Goal: Check status: Check status

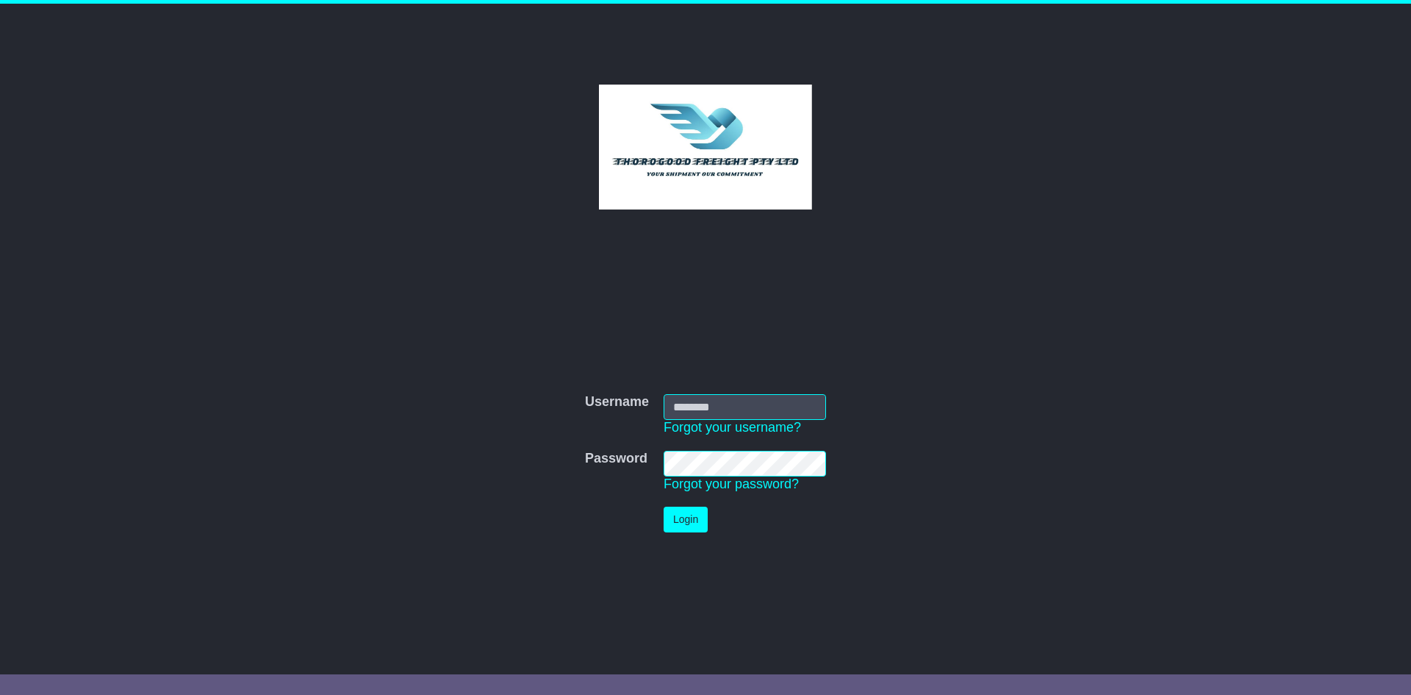
type input "*********"
click at [689, 520] on button "Login" at bounding box center [686, 519] width 44 height 26
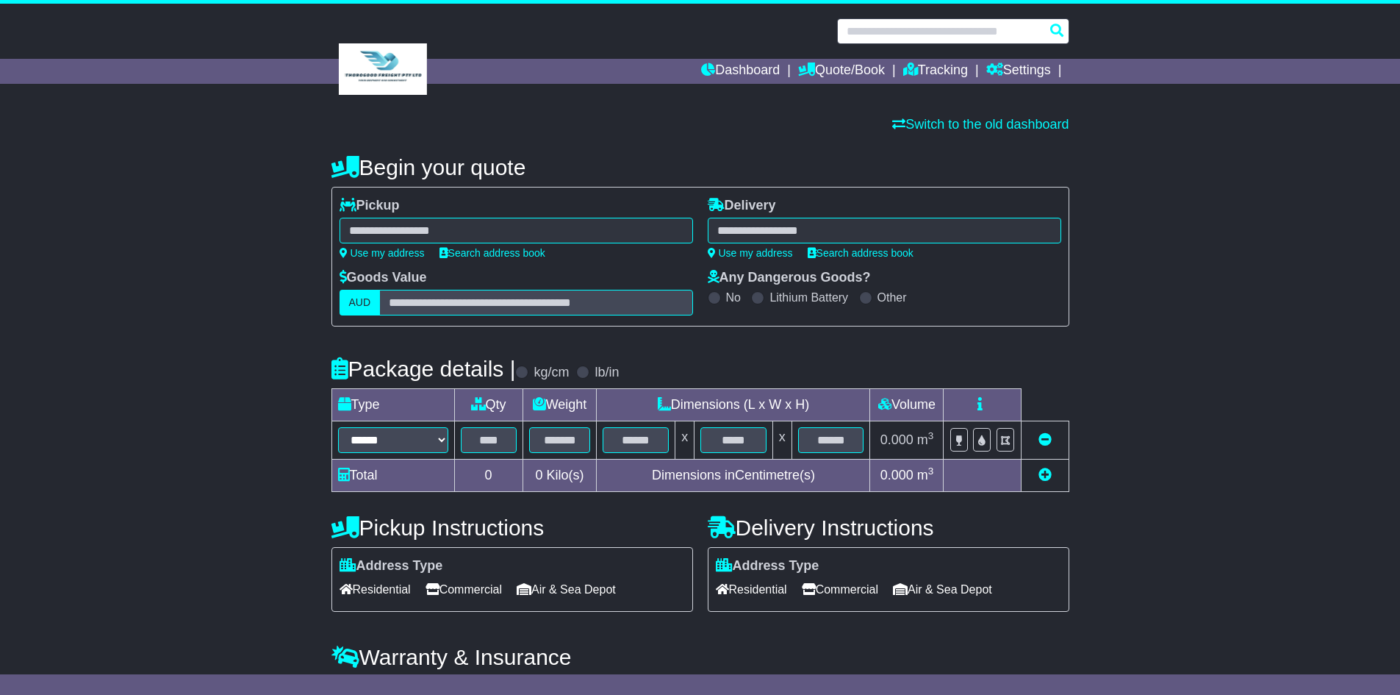
click at [915, 26] on input "text" at bounding box center [953, 31] width 232 height 26
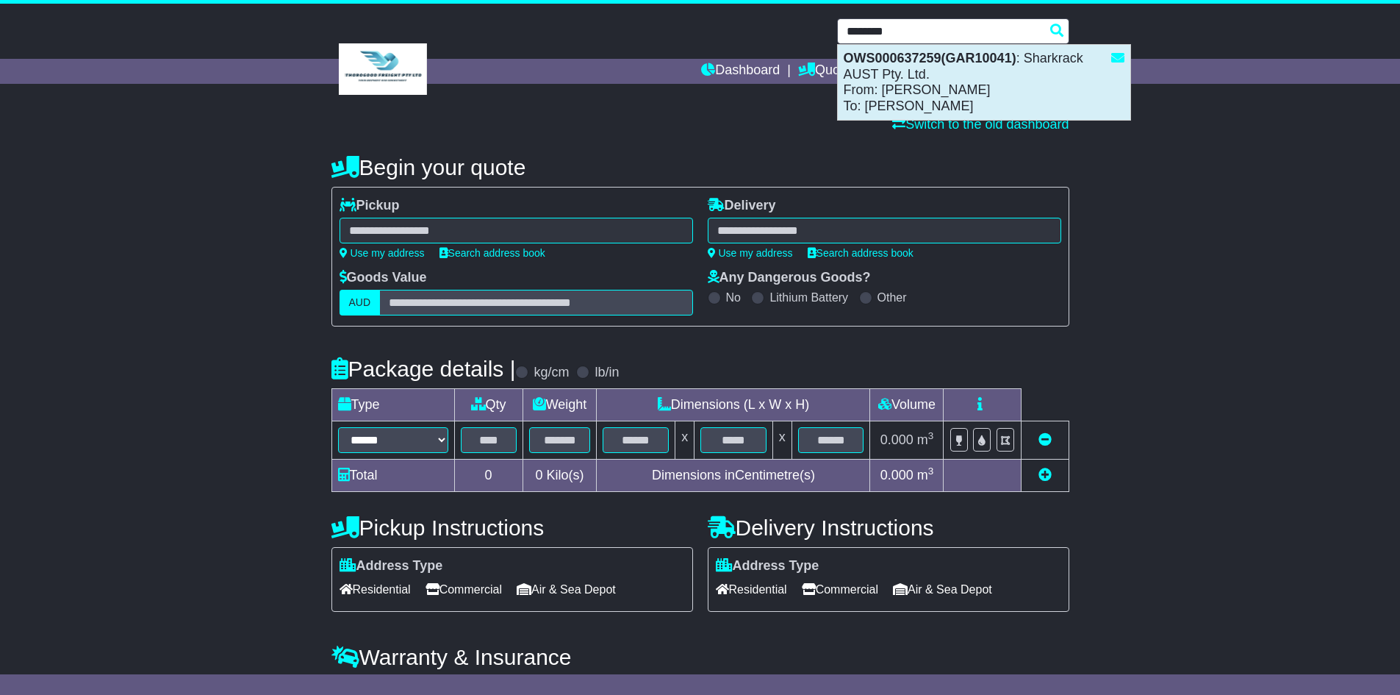
click at [933, 104] on div "OWS000637259(GAR10041) : Sharkrack AUST Pty. Ltd. From: Jimmy Lu To: Peter Keast" at bounding box center [984, 82] width 293 height 75
type input "**********"
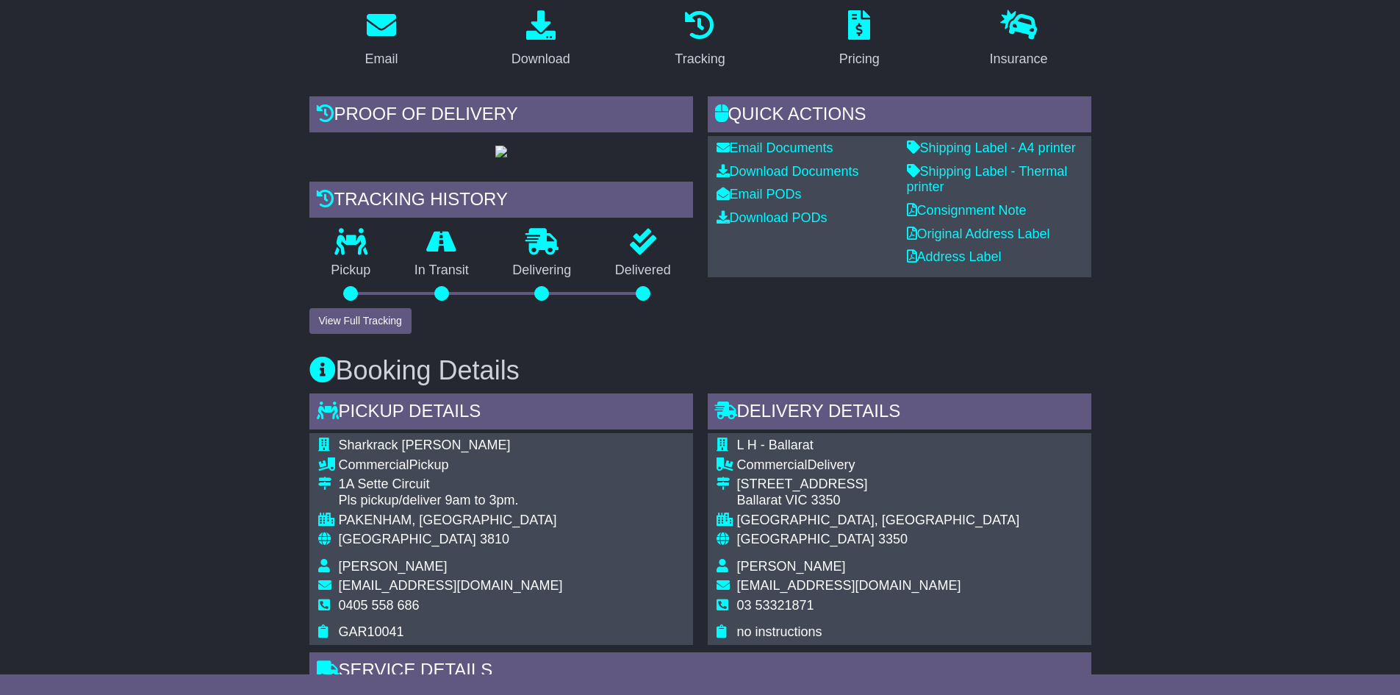
scroll to position [294, 0]
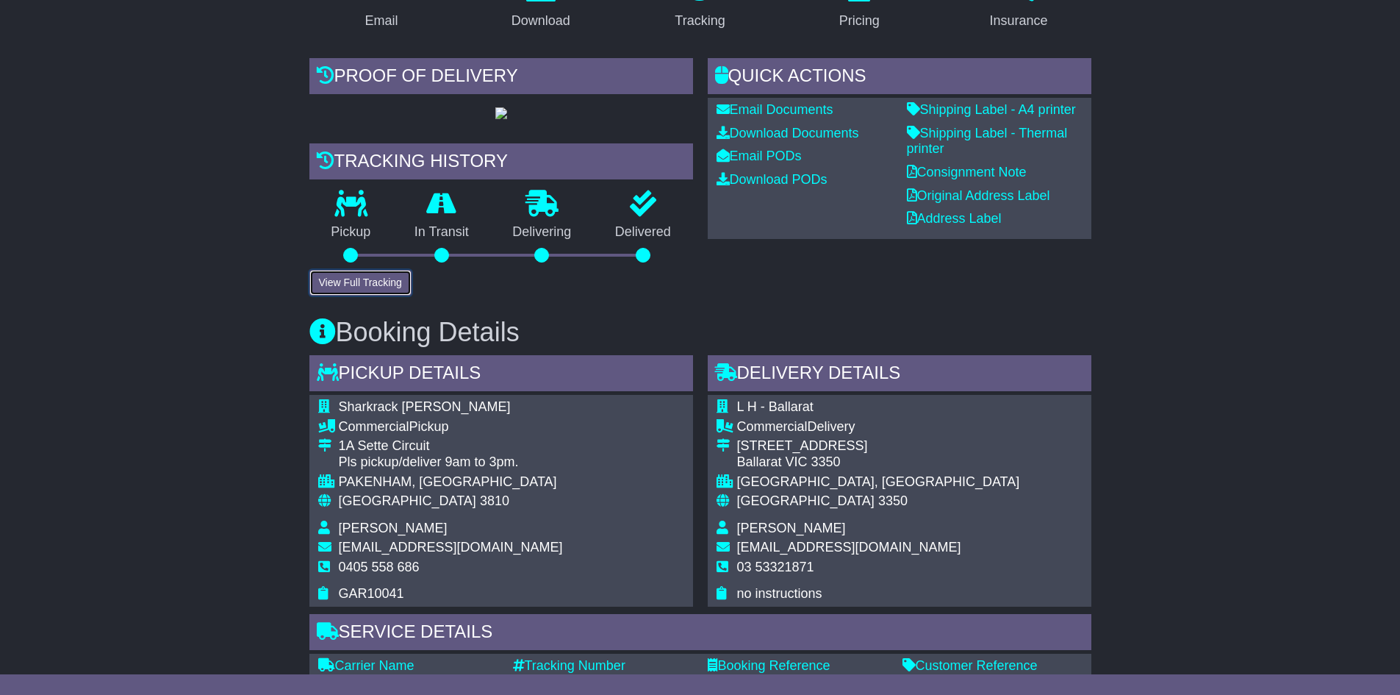
click at [368, 295] on button "View Full Tracking" at bounding box center [360, 283] width 102 height 26
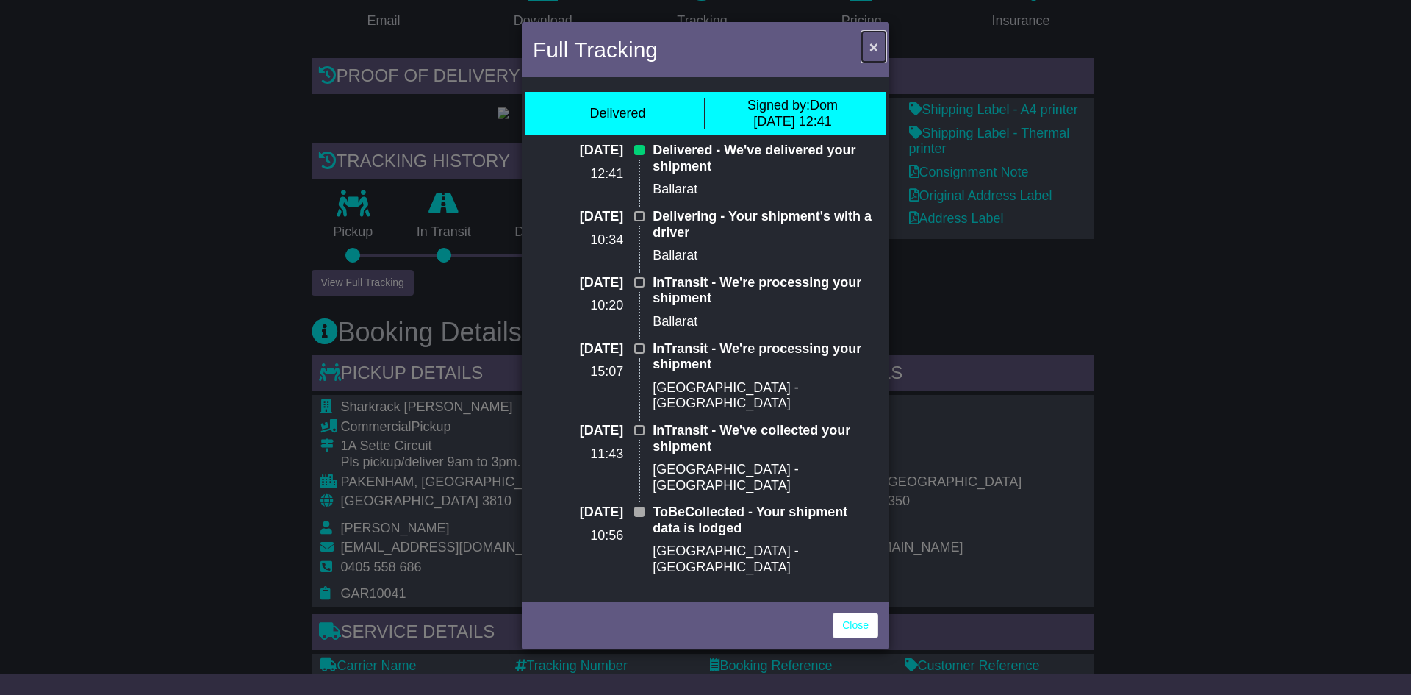
click at [875, 44] on span "×" at bounding box center [874, 46] width 9 height 17
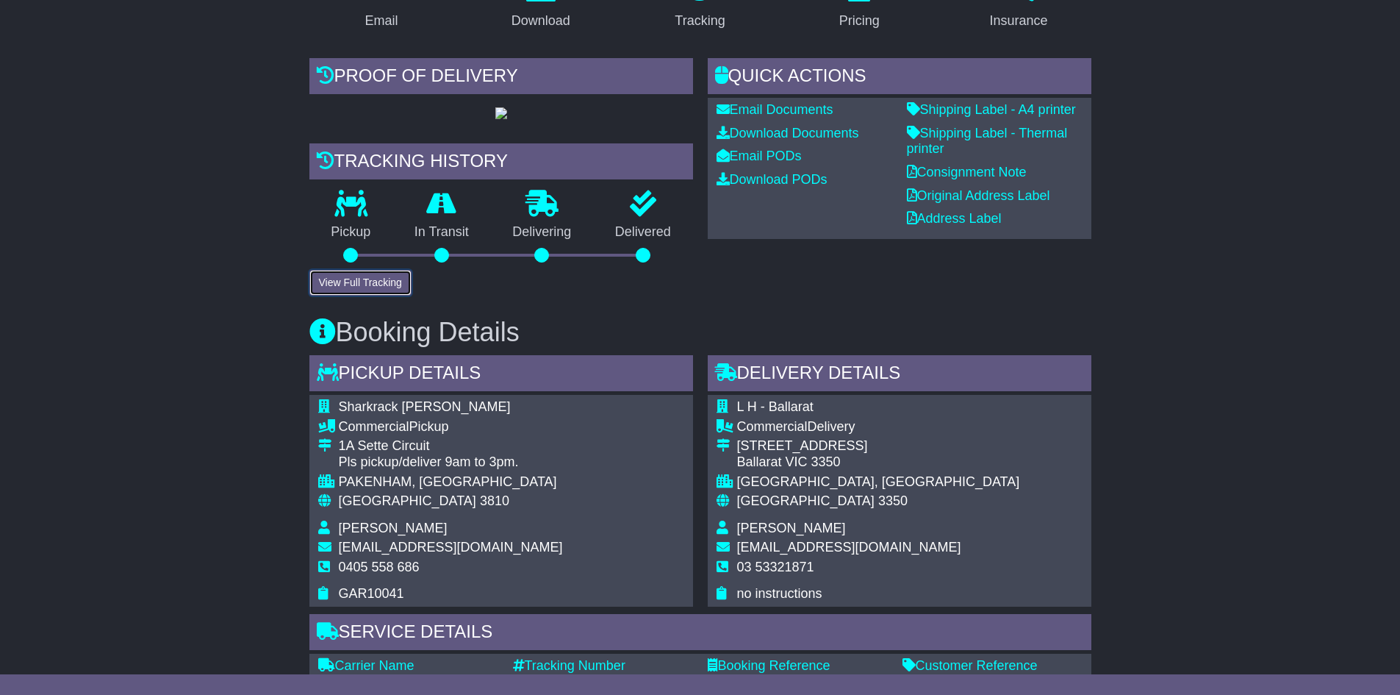
click at [383, 295] on button "View Full Tracking" at bounding box center [360, 283] width 102 height 26
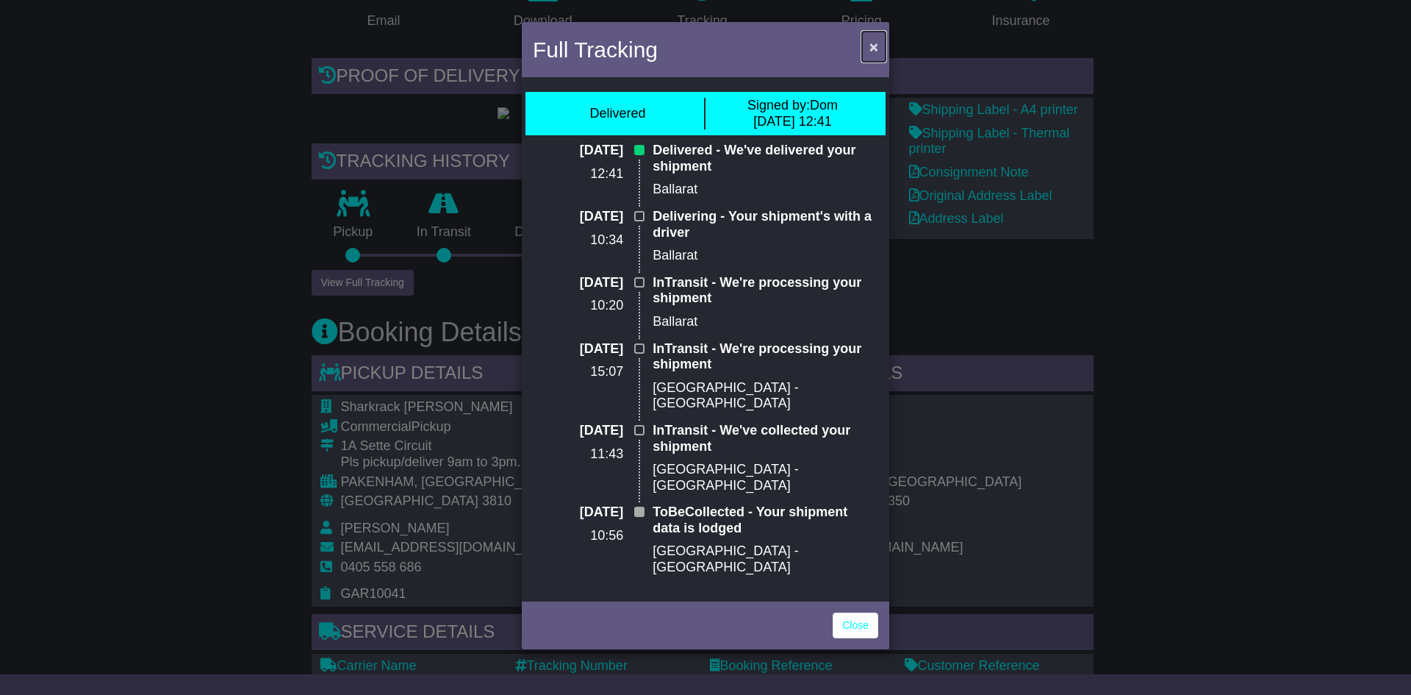
click at [878, 43] on button "×" at bounding box center [874, 47] width 24 height 30
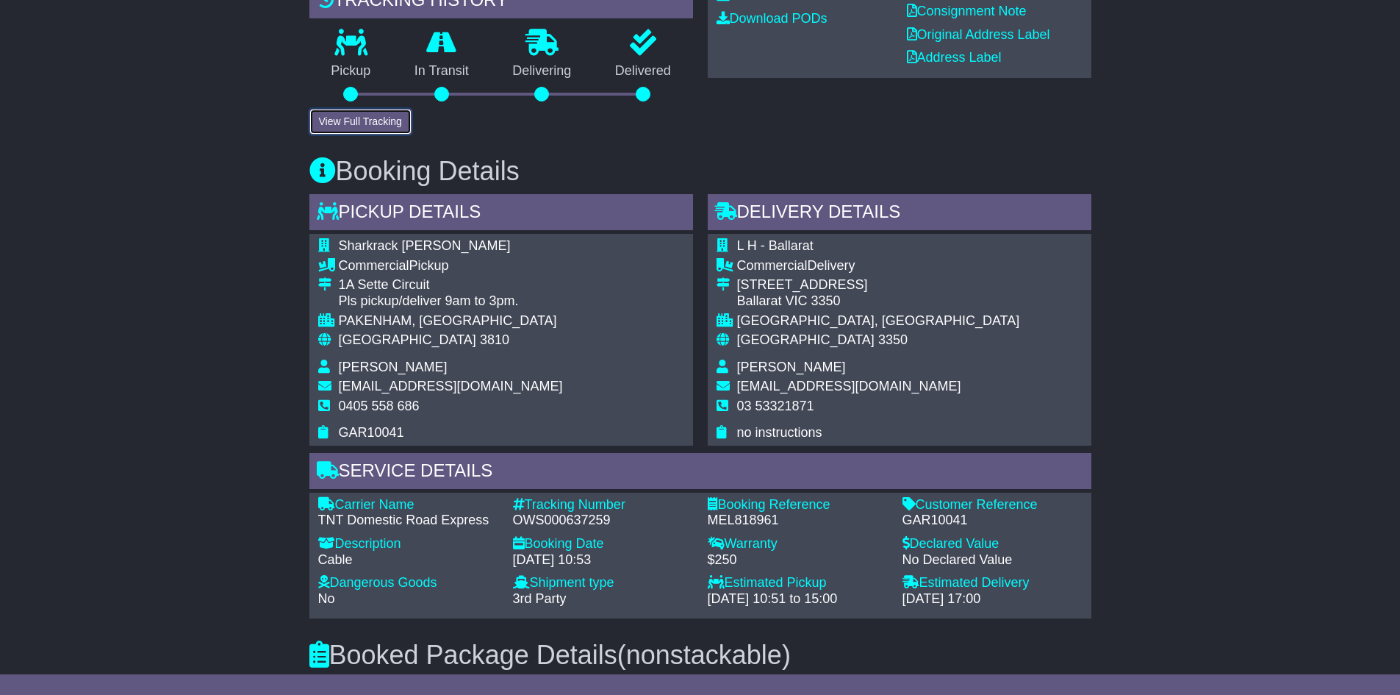
scroll to position [809, 0]
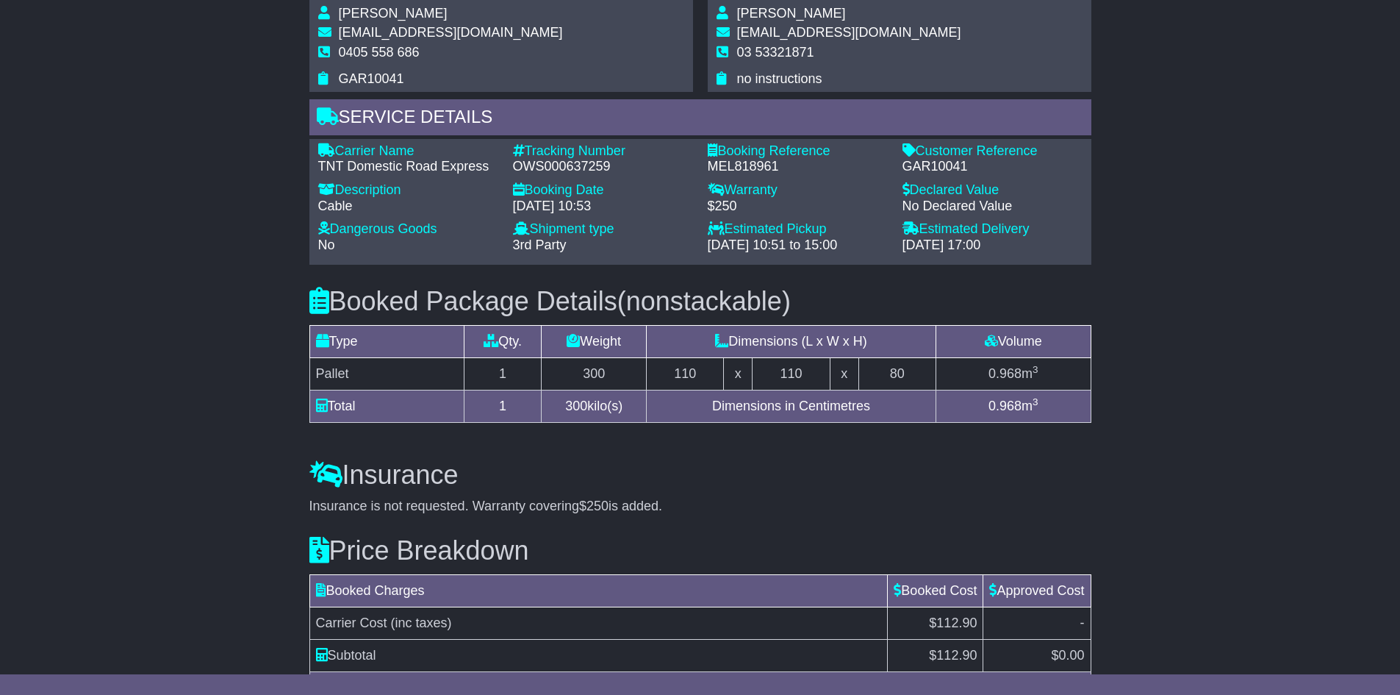
click at [1219, 536] on div "Email Download Tracking Pricing Insurance" at bounding box center [700, 102] width 1400 height 1314
